Goal: Task Accomplishment & Management: Use online tool/utility

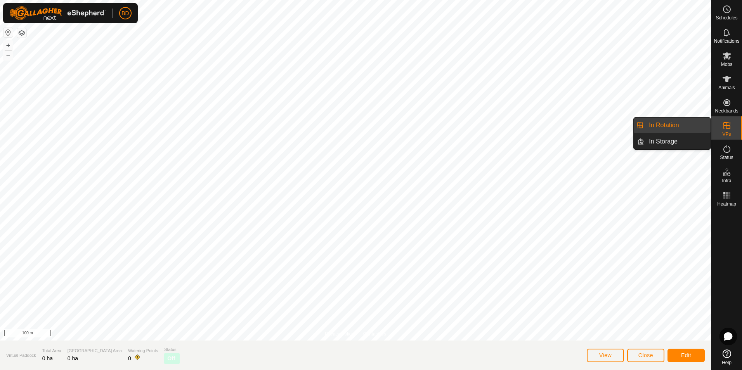
drag, startPoint x: 729, startPoint y: 132, endPoint x: 717, endPoint y: 132, distance: 12.4
click at [730, 132] on span "VPs" at bounding box center [726, 134] width 9 height 5
click at [678, 126] on link "In Rotation" at bounding box center [677, 126] width 66 height 16
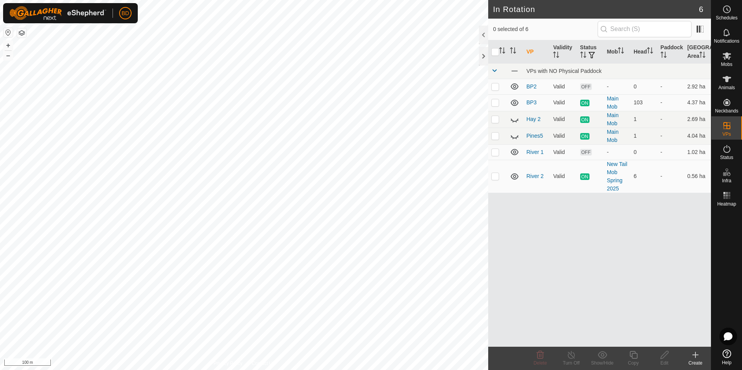
checkbox input "true"
click at [634, 358] on icon at bounding box center [634, 355] width 8 height 8
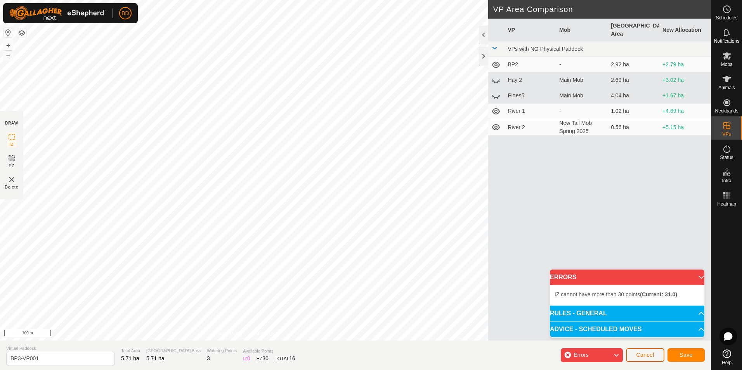
click at [644, 357] on span "Cancel" at bounding box center [645, 355] width 18 height 6
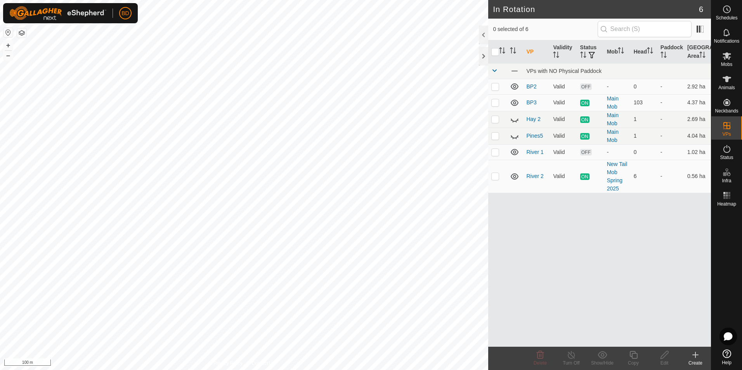
checkbox input "true"
click at [637, 357] on icon at bounding box center [634, 354] width 10 height 9
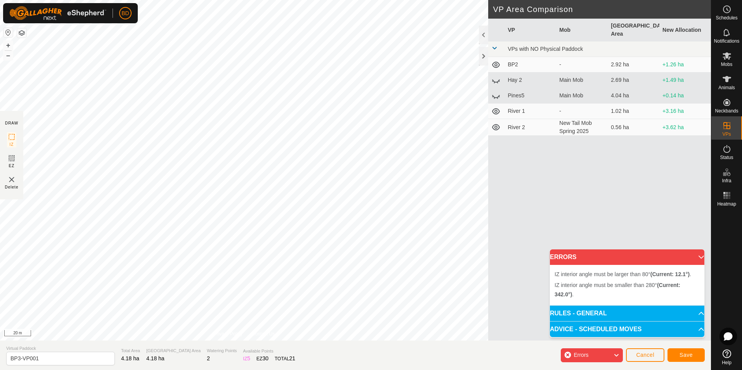
click at [396, 70] on div "IZ interior angle must be larger than 80° (Current: 12.1°) . + – ⇧ i 20 m" at bounding box center [244, 170] width 488 height 341
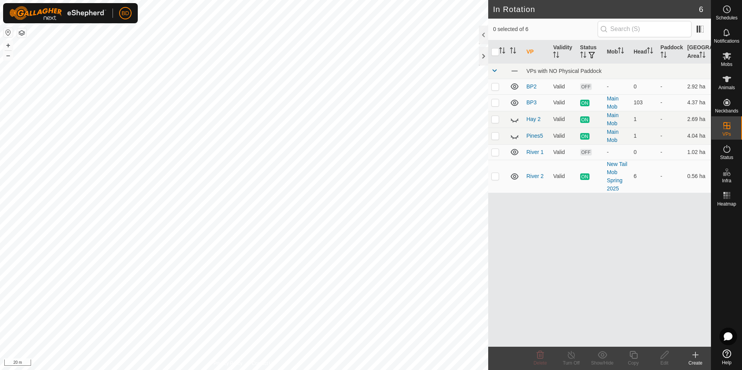
checkbox input "true"
